Goal: Task Accomplishment & Management: Use online tool/utility

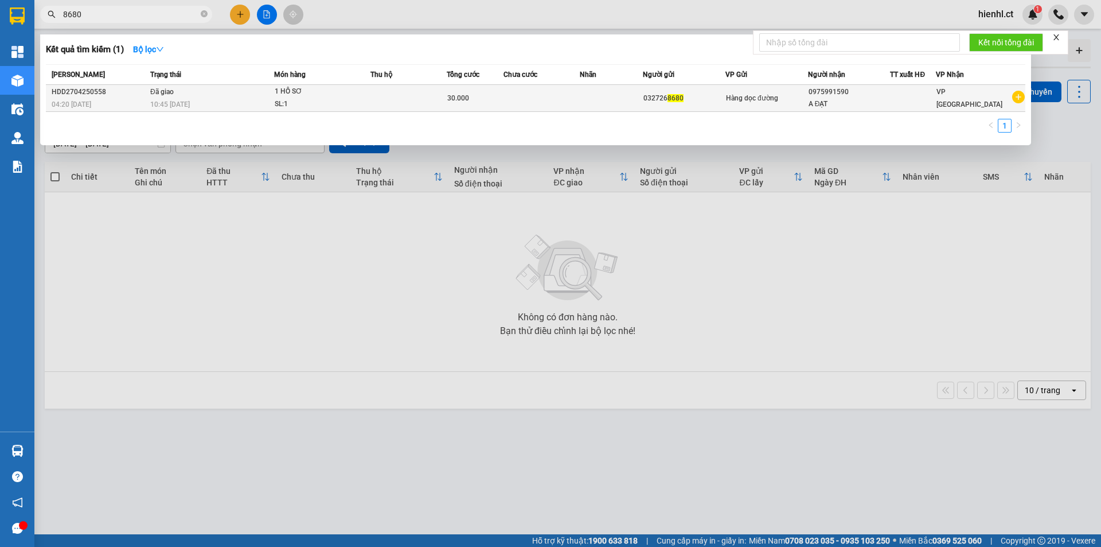
type input "8680"
click at [307, 92] on div "1 HỒ SƠ" at bounding box center [318, 91] width 86 height 13
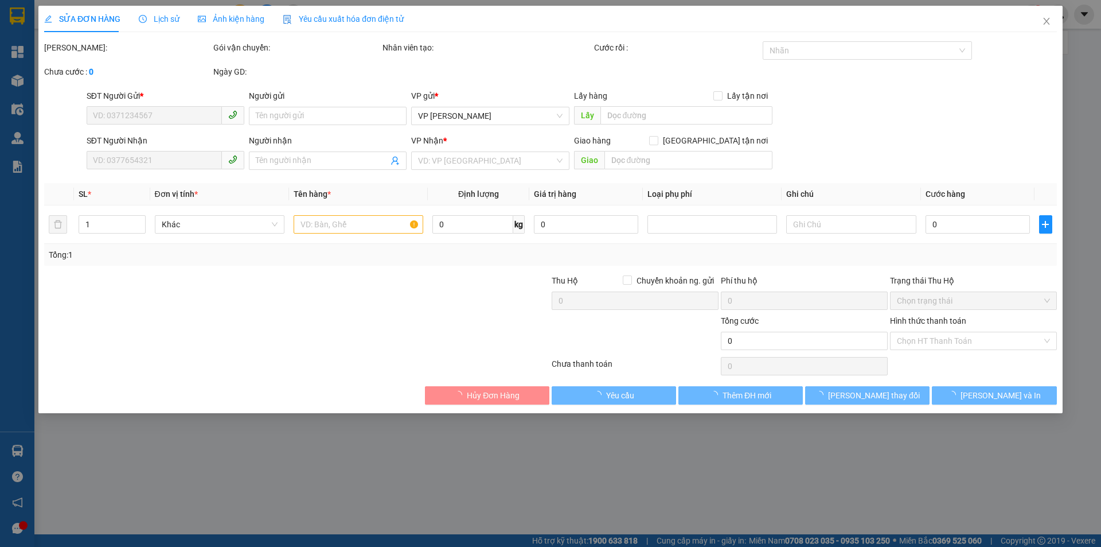
type input "0327268680"
type input "0975991590"
type input "A ĐẠT"
type input "30.000"
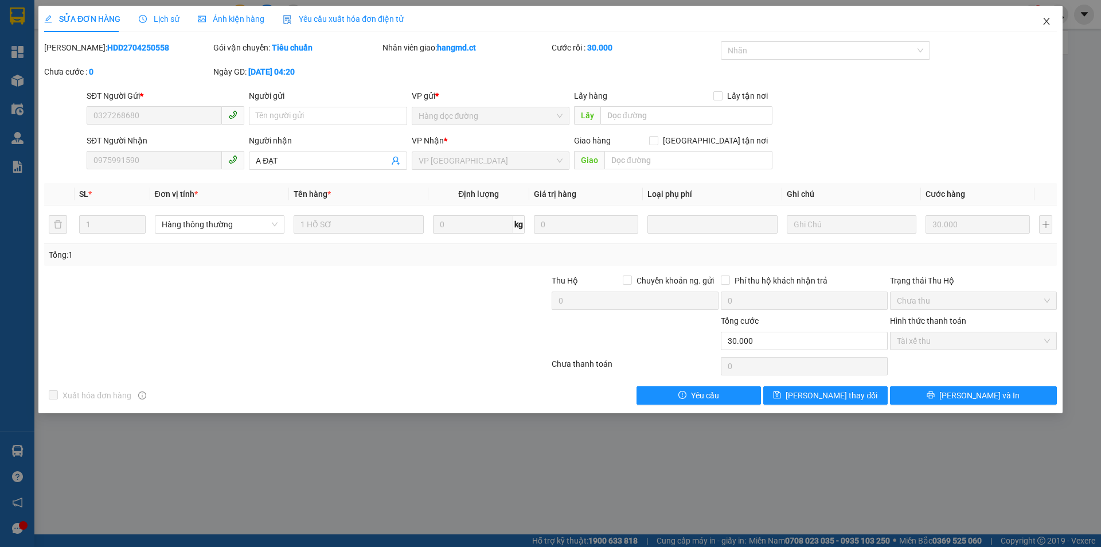
click at [1049, 22] on icon "close" at bounding box center [1046, 21] width 9 height 9
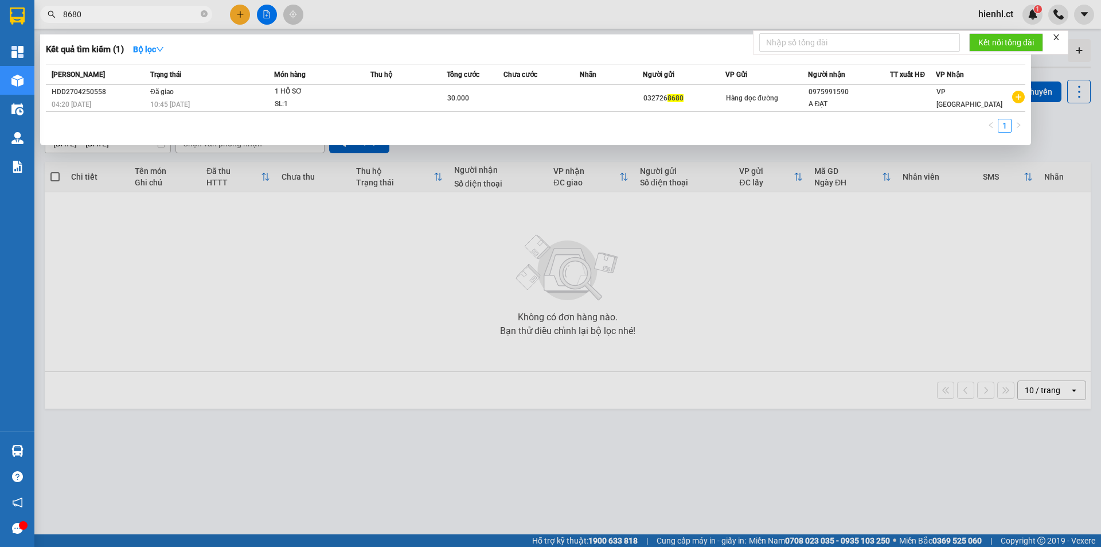
click at [116, 12] on input "8680" at bounding box center [130, 14] width 135 height 13
click at [201, 14] on icon "close-circle" at bounding box center [204, 13] width 7 height 7
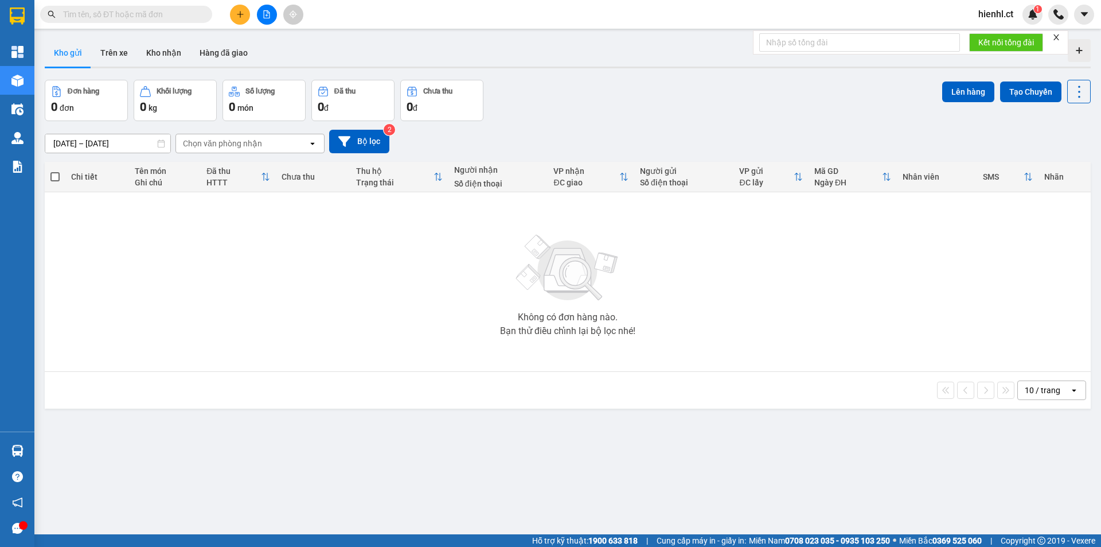
click at [89, 17] on input "text" at bounding box center [130, 14] width 135 height 13
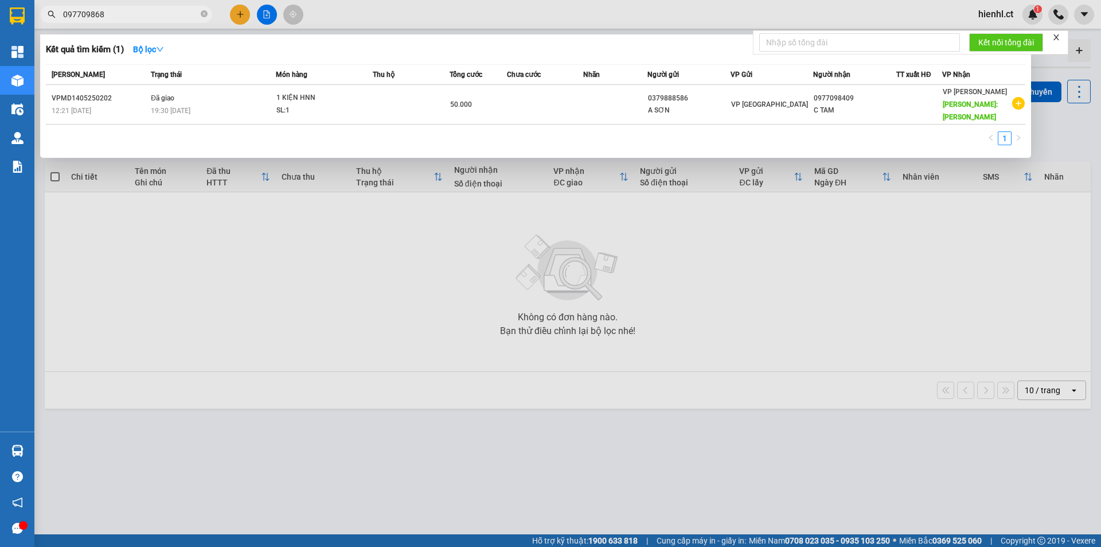
type input "0977098680"
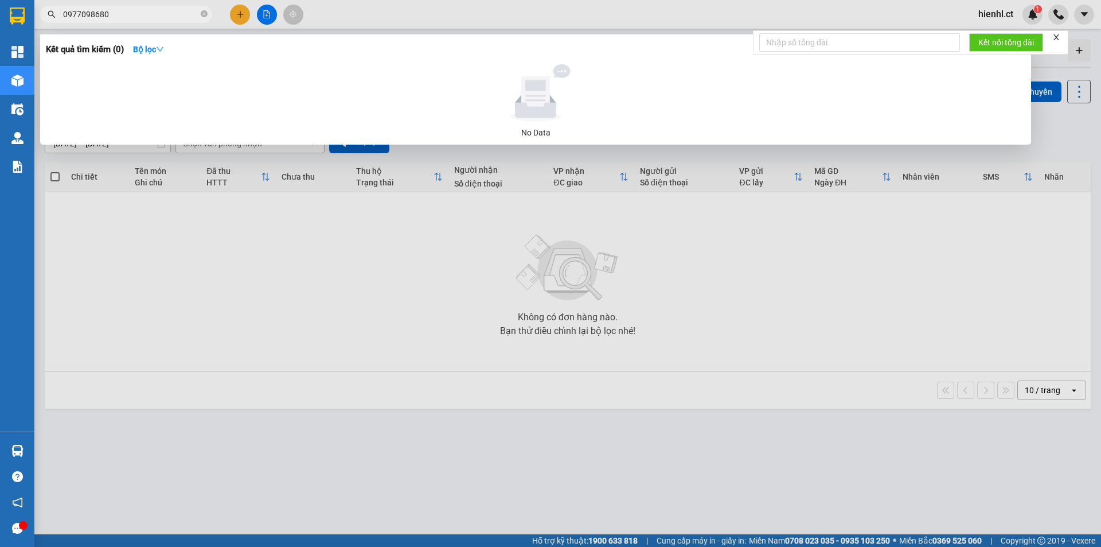
drag, startPoint x: 116, startPoint y: 13, endPoint x: 60, endPoint y: 12, distance: 56.8
click at [60, 12] on span "0977098680" at bounding box center [126, 14] width 172 height 17
click at [202, 14] on icon "close-circle" at bounding box center [204, 13] width 7 height 7
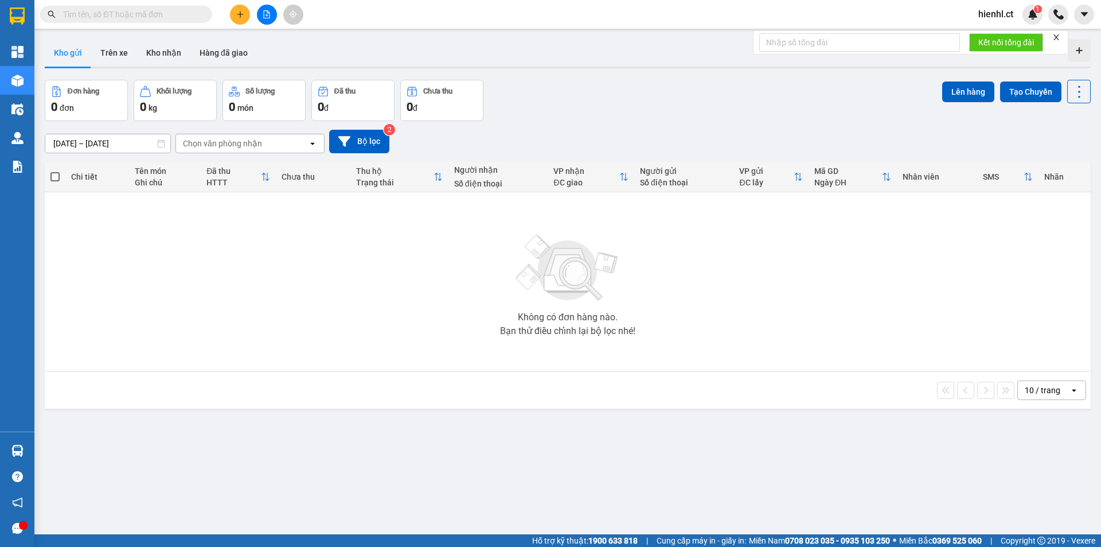
click at [132, 8] on input "text" at bounding box center [130, 14] width 135 height 13
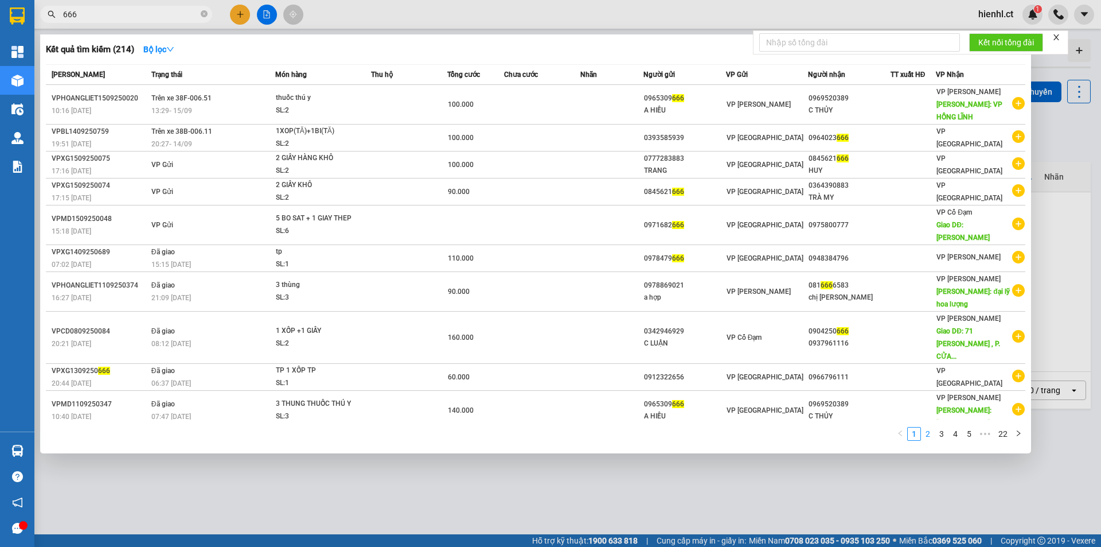
type input "666"
click at [930, 427] on link "2" at bounding box center [928, 433] width 13 height 13
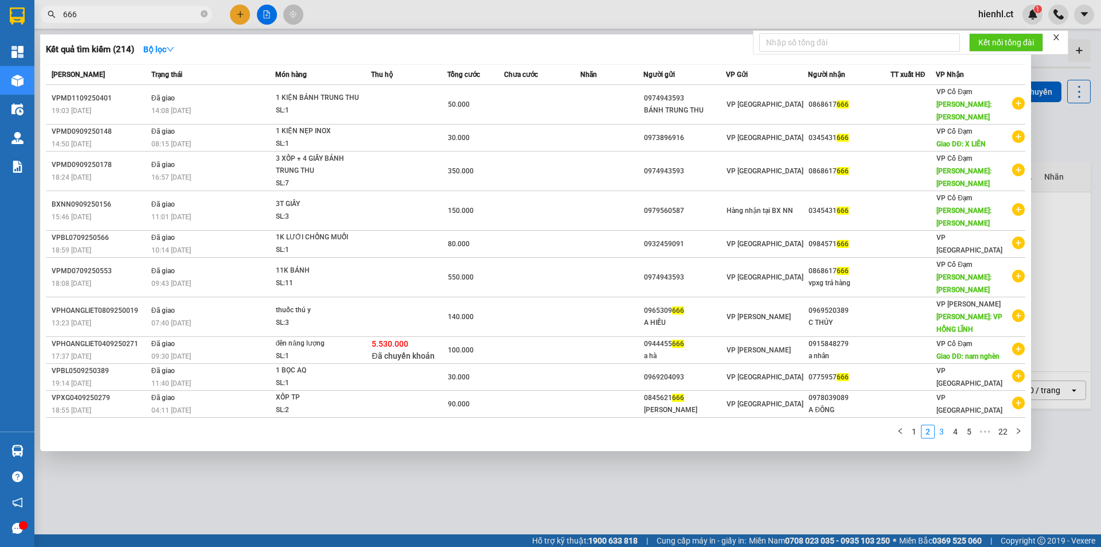
click at [941, 425] on link "3" at bounding box center [942, 431] width 13 height 13
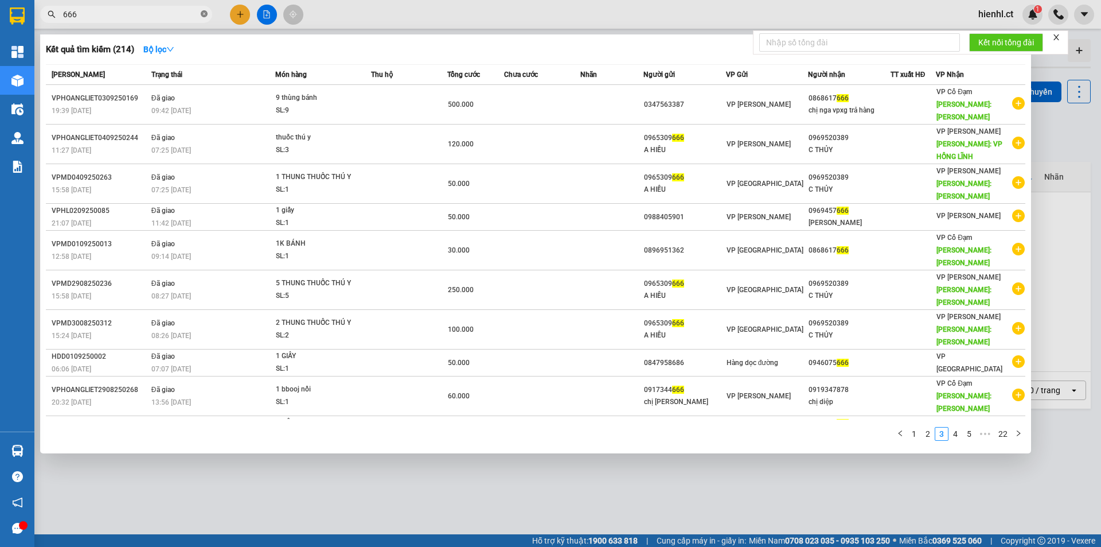
click at [202, 13] on icon "close-circle" at bounding box center [204, 13] width 7 height 7
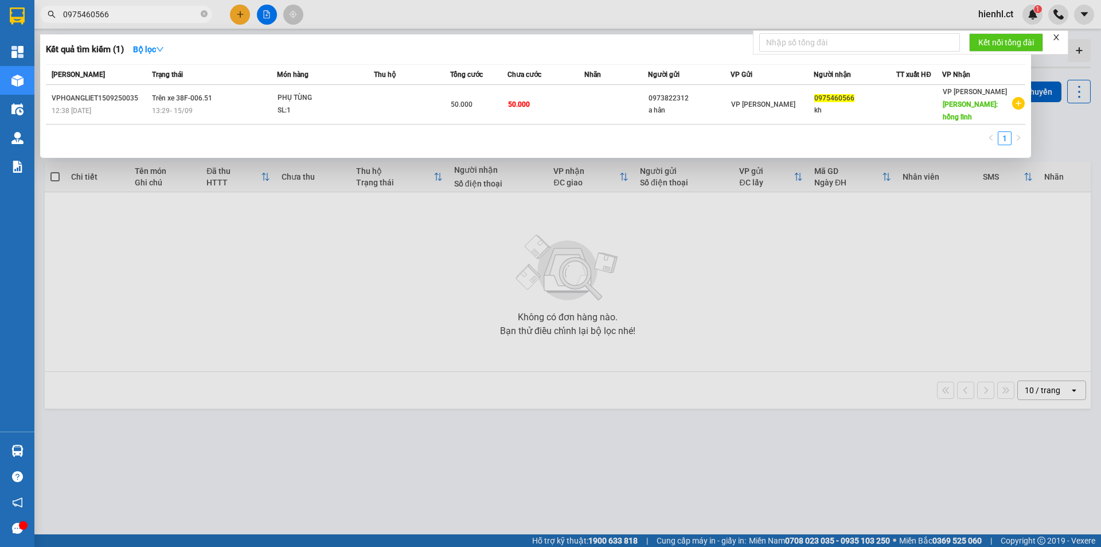
type input "0975460566"
